Goal: Information Seeking & Learning: Learn about a topic

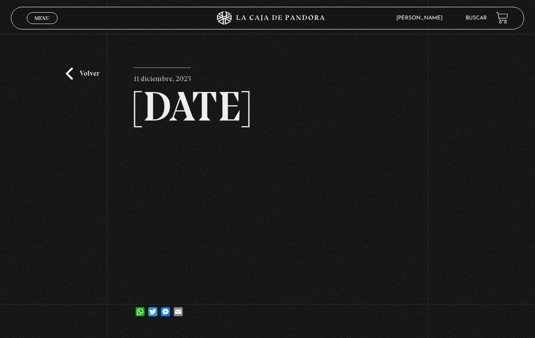
scroll to position [3, 0]
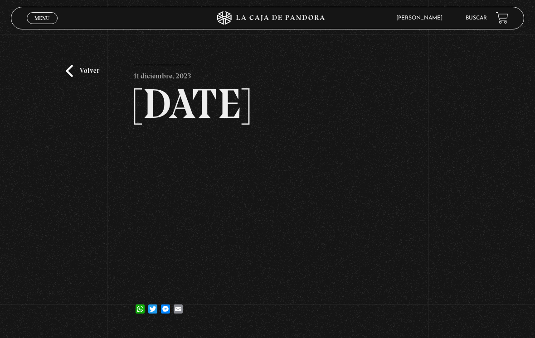
click at [473, 17] on link "Buscar" at bounding box center [476, 17] width 21 height 5
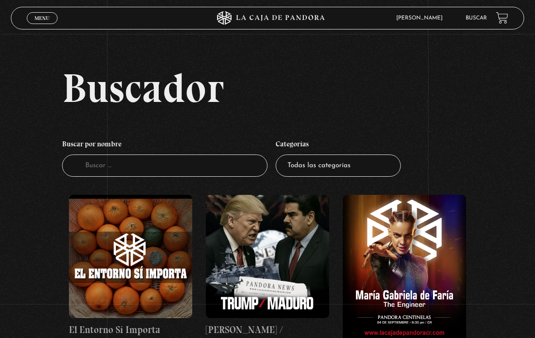
click at [362, 175] on select "Todas las categorías 11:11 Humanitario (1) Amo los [DATE] (3) Análisis de serie…" at bounding box center [338, 166] width 125 height 22
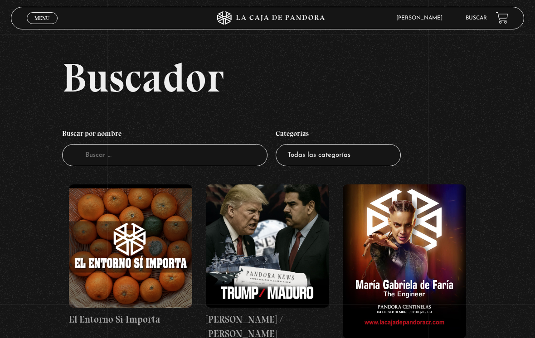
click at [379, 166] on select "Todas las categorías 11:11 Humanitario (1) Amo los Lunes (3) Análisis de series…" at bounding box center [338, 155] width 125 height 22
select select "teorias-de-conspiracion"
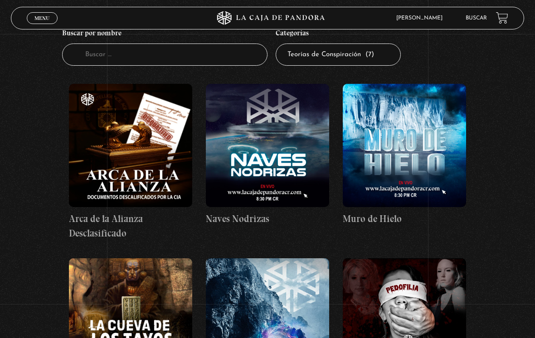
scroll to position [106, 0]
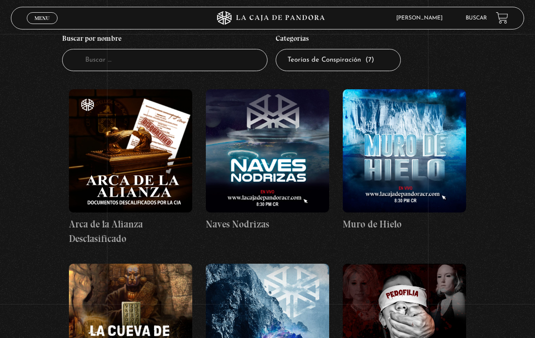
click at [472, 16] on link "Buscar" at bounding box center [476, 17] width 21 height 5
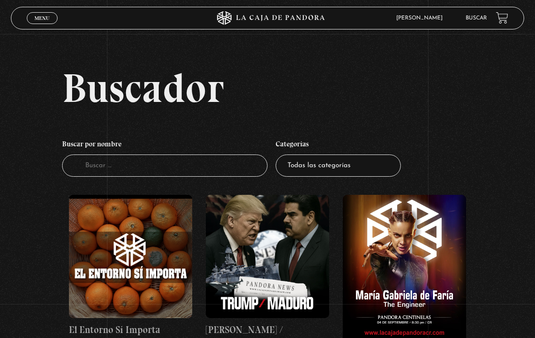
click at [218, 167] on input "Buscador" at bounding box center [164, 166] width 205 height 22
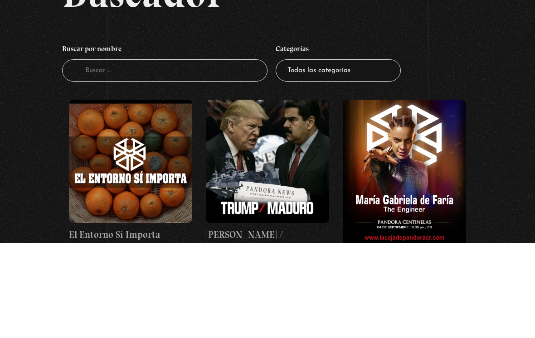
scroll to position [95, 0]
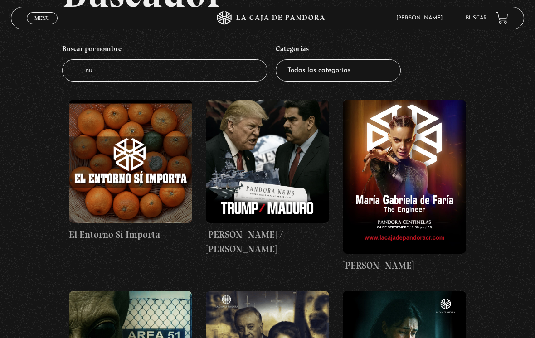
type input "num"
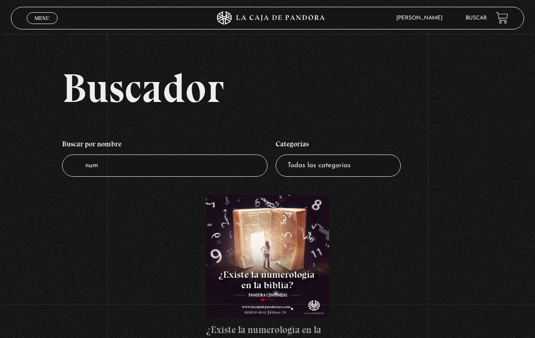
click at [257, 250] on figure at bounding box center [267, 256] width 123 height 123
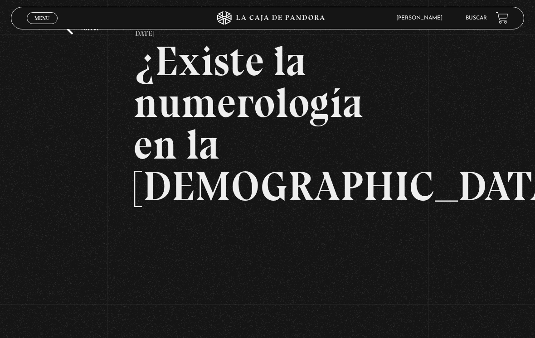
scroll to position [46, 0]
